Goal: Transaction & Acquisition: Download file/media

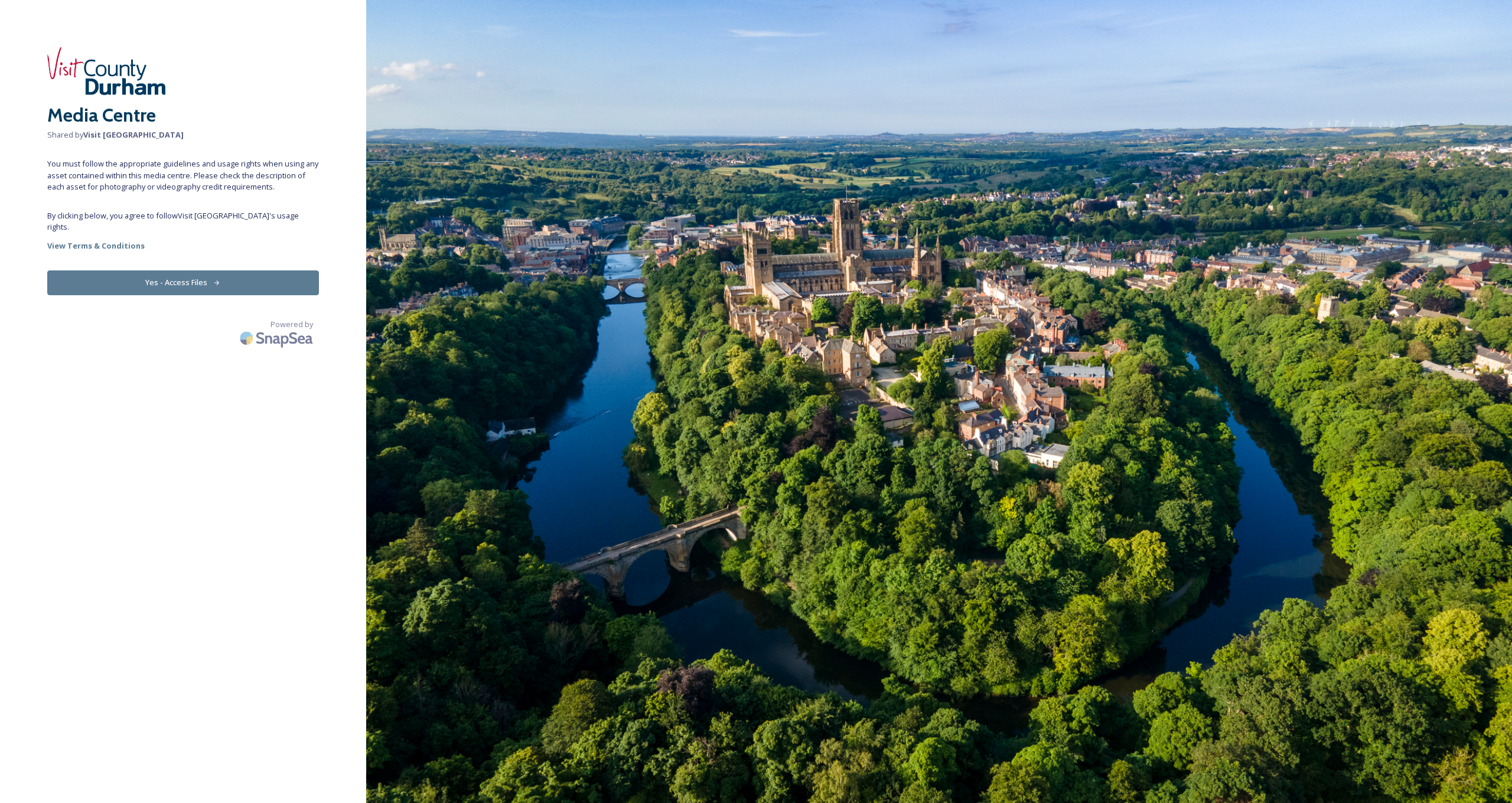
click at [226, 273] on button "Yes - Access Files" at bounding box center [183, 283] width 272 height 24
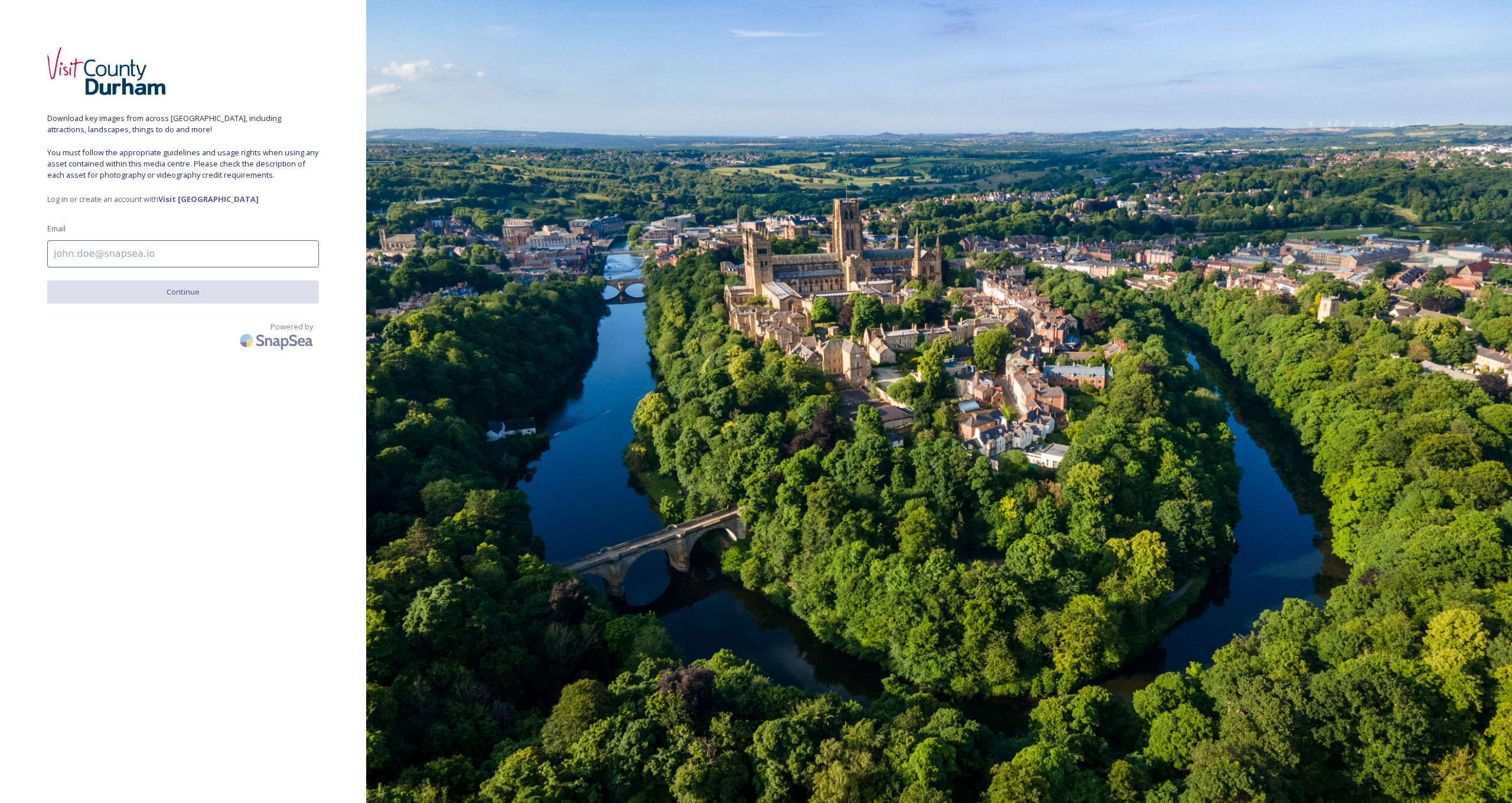
click at [190, 254] on input at bounding box center [183, 253] width 272 height 28
type input "anth@ynot.agency"
click at [266, 294] on button "Continue" at bounding box center [183, 292] width 272 height 24
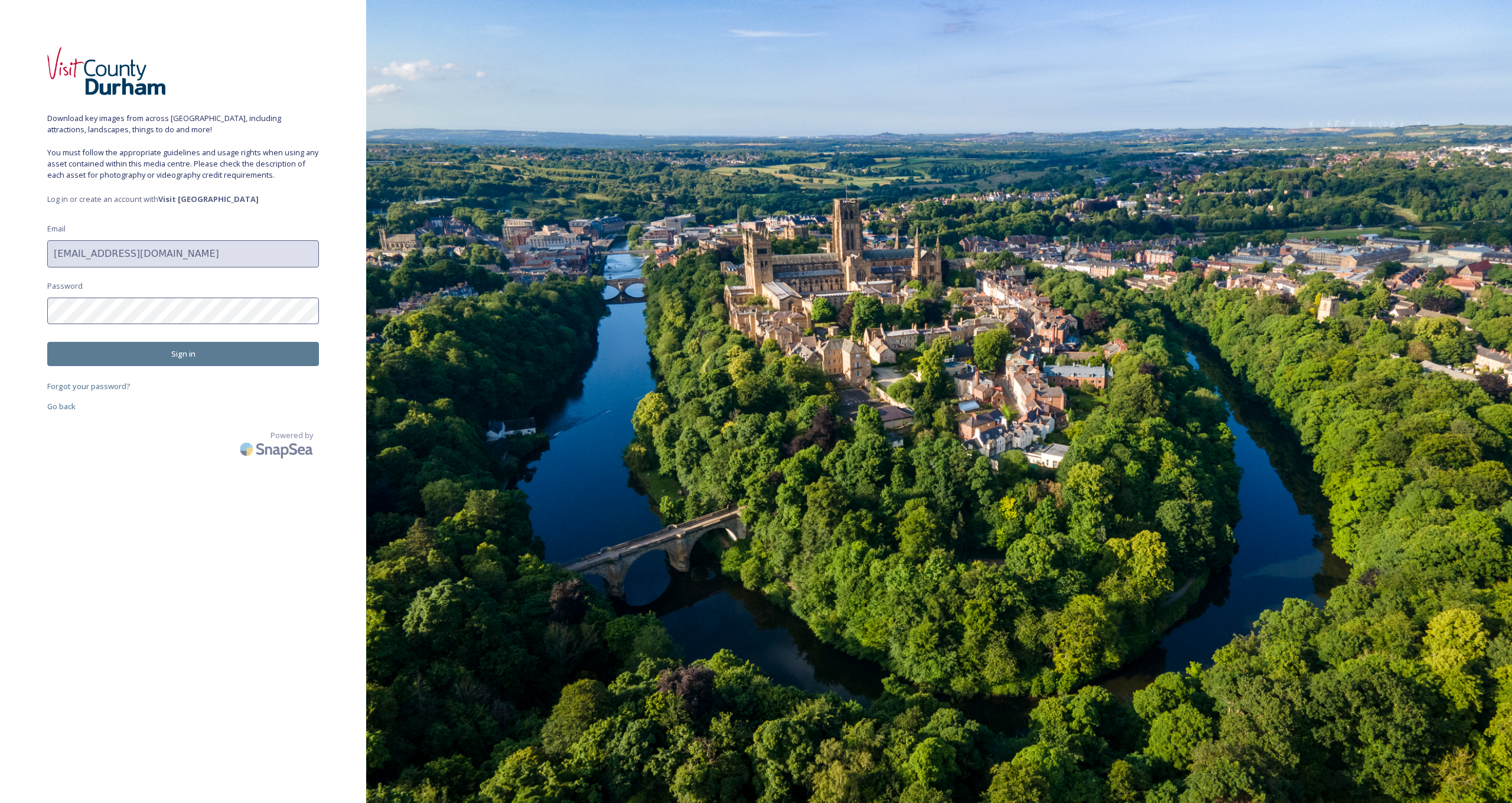
click at [205, 323] on div "Download key images from across Durham, including attractions, landscapes, thin…" at bounding box center [183, 402] width 366 height 709
click at [172, 357] on button "Sign in" at bounding box center [183, 353] width 272 height 24
click at [61, 406] on span "Go back" at bounding box center [61, 406] width 28 height 11
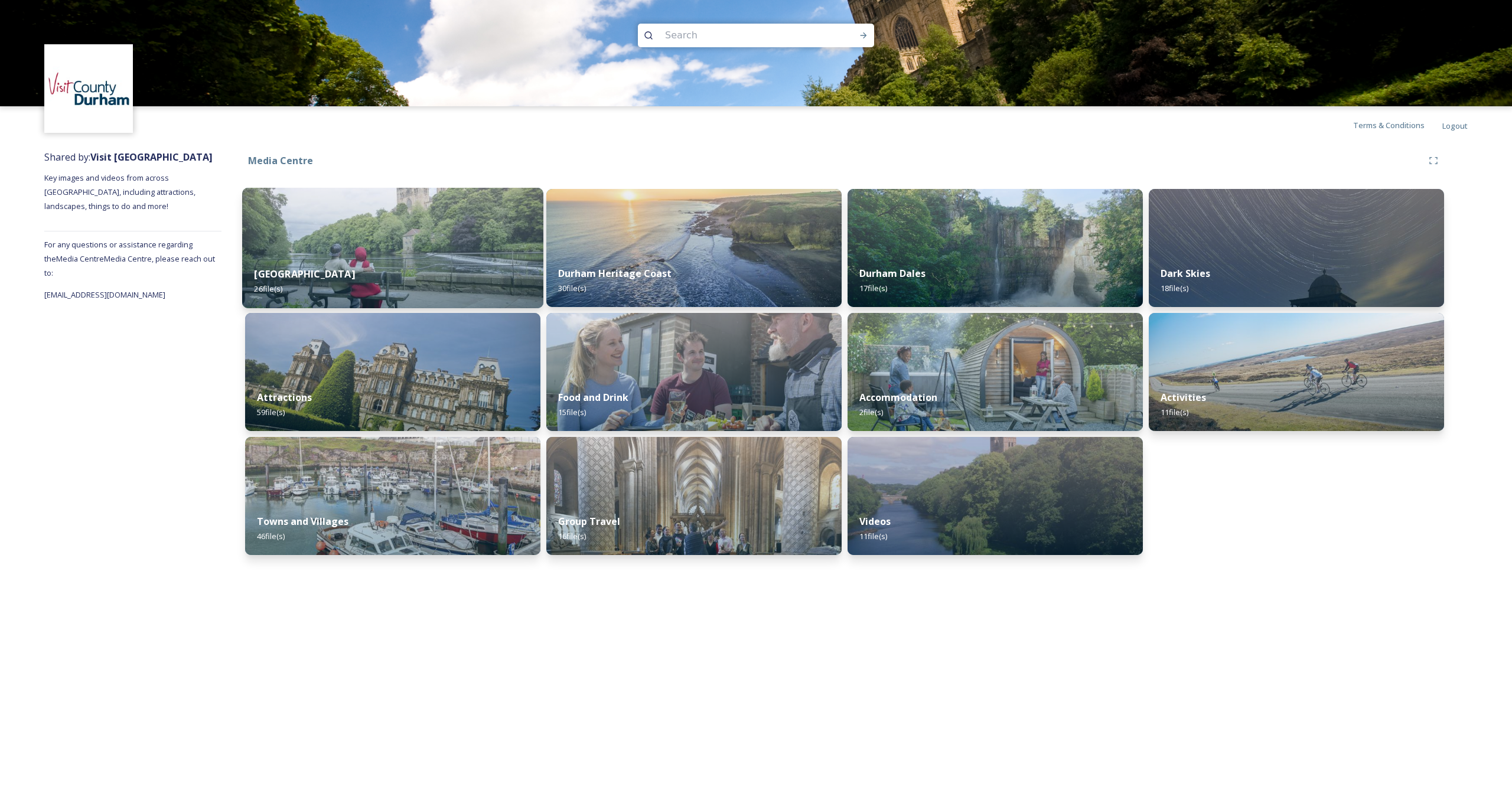
click at [401, 241] on img at bounding box center [393, 248] width 301 height 120
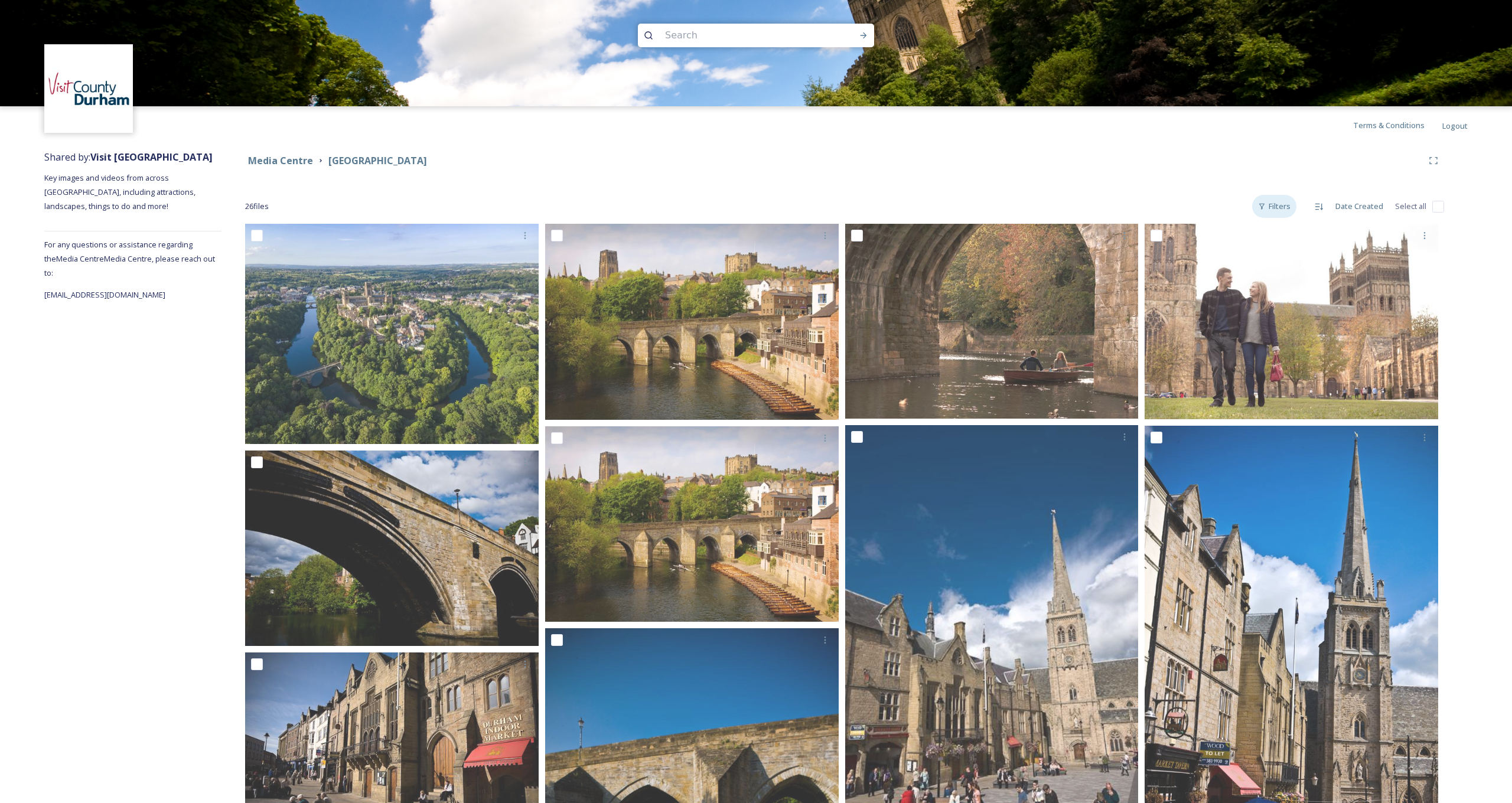
click at [1288, 208] on div "Filters" at bounding box center [1274, 206] width 44 height 23
click at [1277, 259] on div "Size" at bounding box center [1237, 256] width 118 height 23
click at [1278, 209] on div "Filters" at bounding box center [1274, 206] width 44 height 23
click at [1263, 348] on div "Content Type" at bounding box center [1237, 350] width 118 height 23
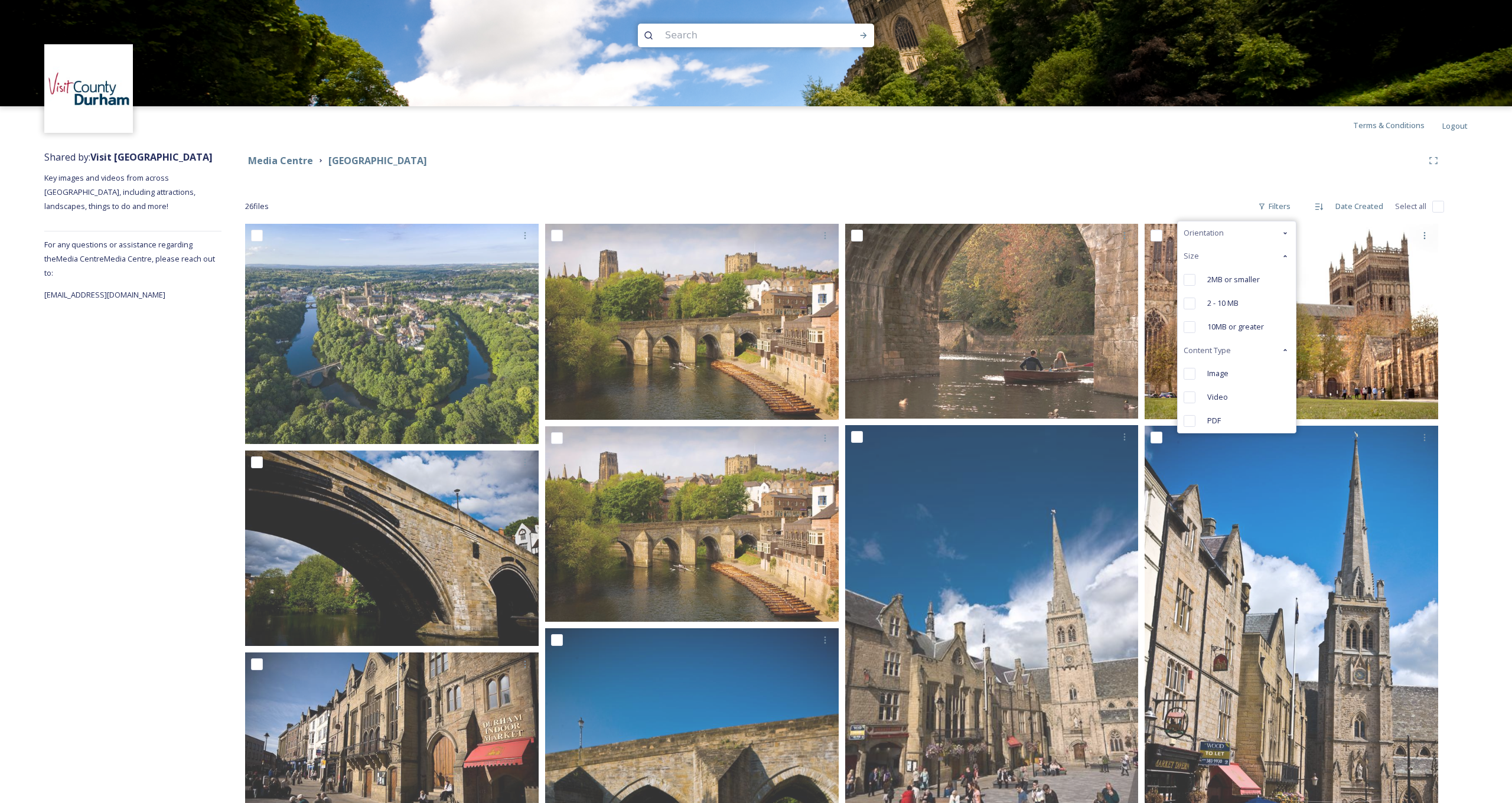
click at [1227, 387] on div "Video" at bounding box center [1237, 398] width 118 height 24
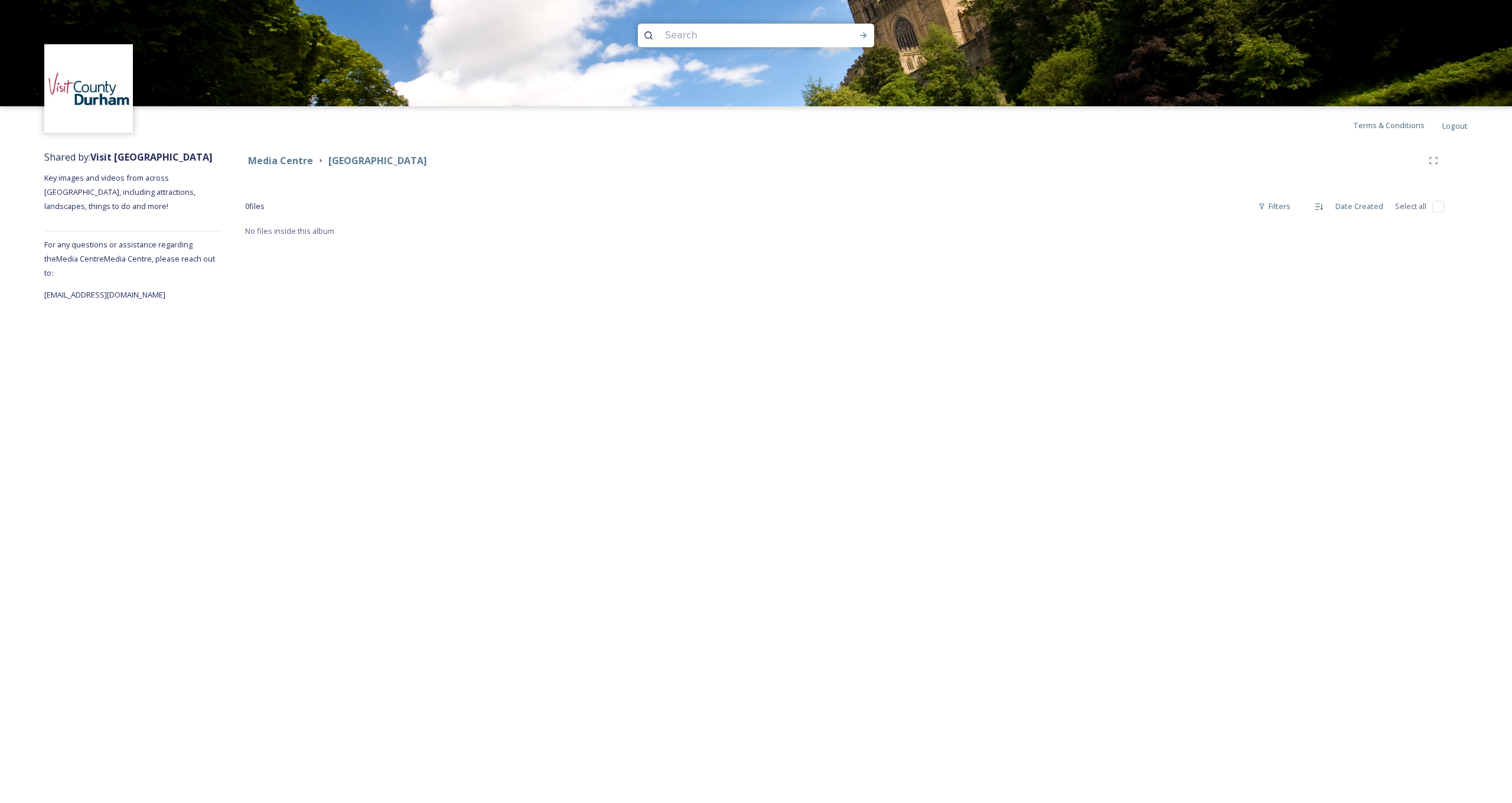
click at [143, 396] on div "Terms & Conditions Logout Shared by: Visit [GEOGRAPHIC_DATA] Key images and vid…" at bounding box center [756, 402] width 1512 height 803
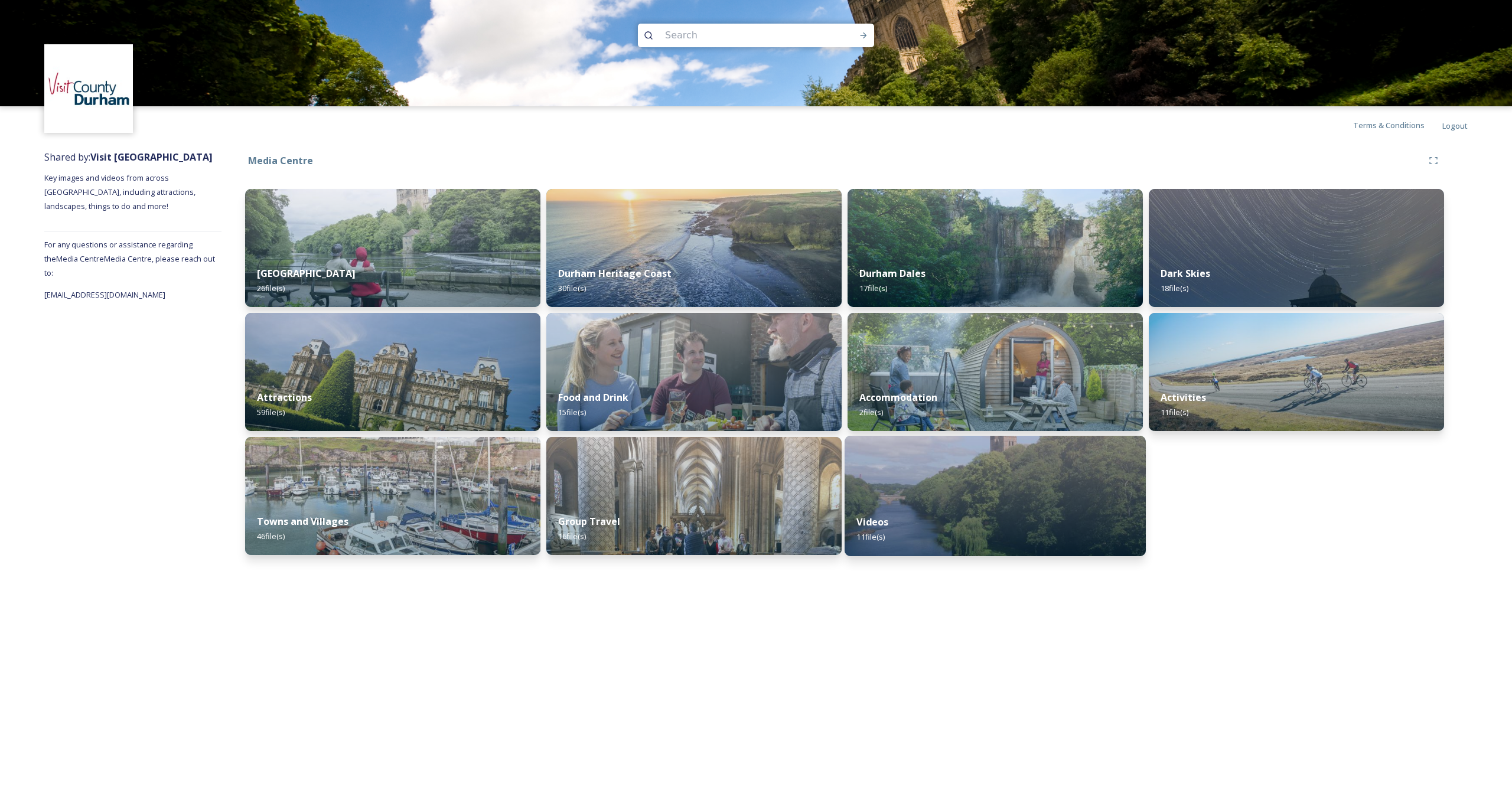
click at [960, 511] on div "Videos 11 file(s)" at bounding box center [995, 530] width 301 height 54
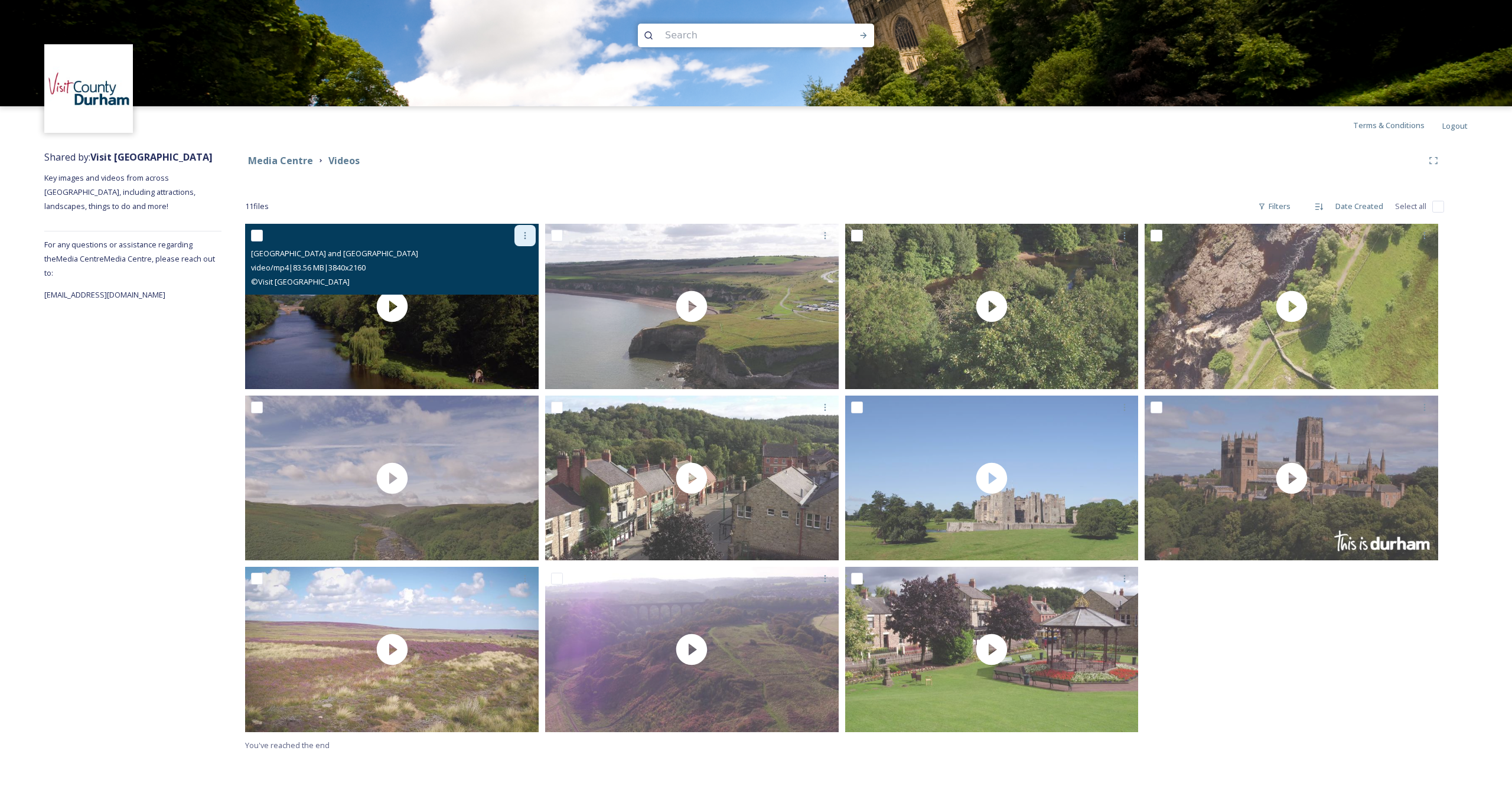
click at [527, 238] on icon at bounding box center [525, 235] width 9 height 9
click at [526, 287] on span "Download" at bounding box center [512, 284] width 36 height 11
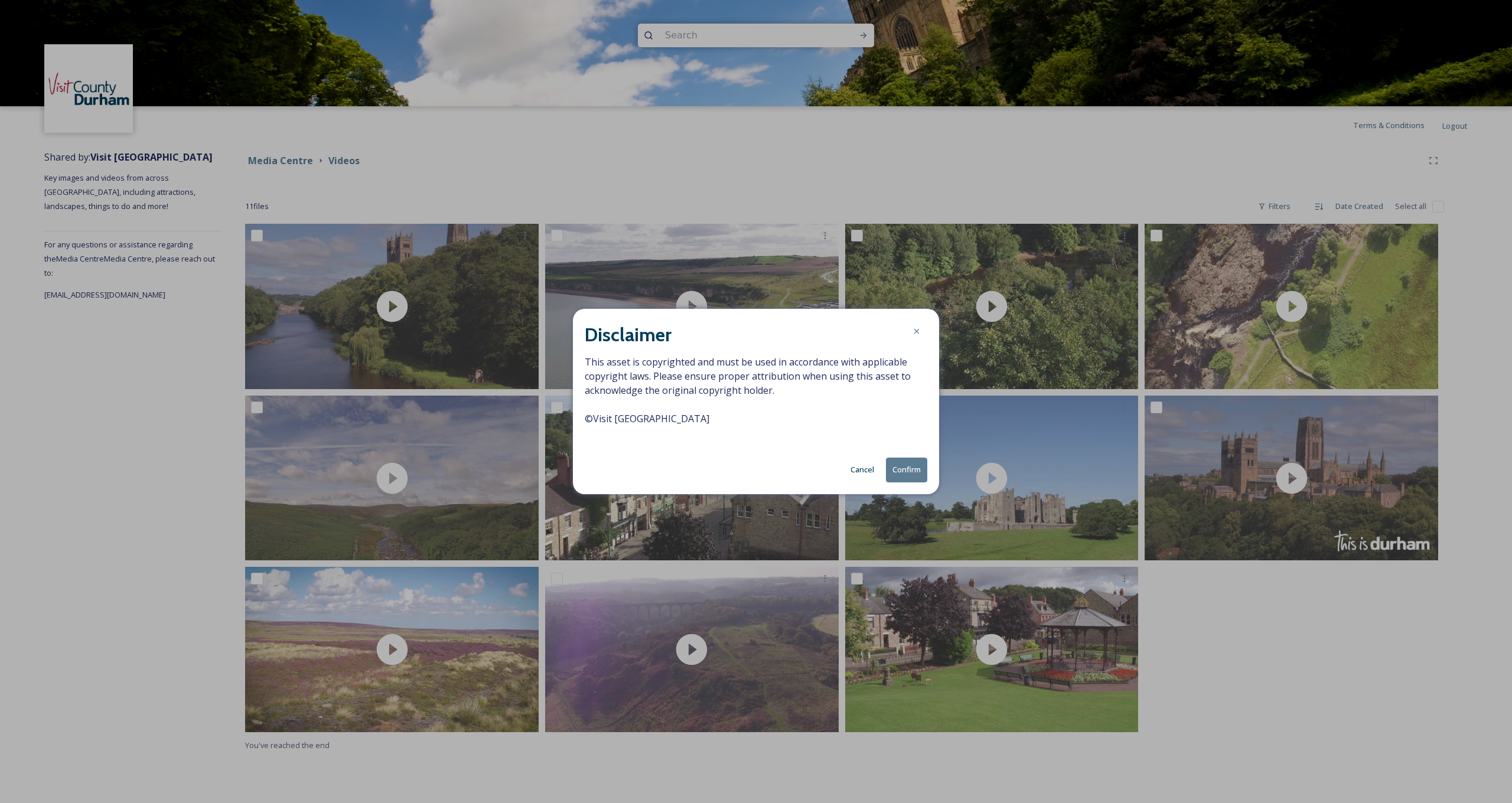
click at [914, 468] on button "Confirm" at bounding box center [907, 470] width 42 height 24
